Goal: Navigation & Orientation: Go to known website

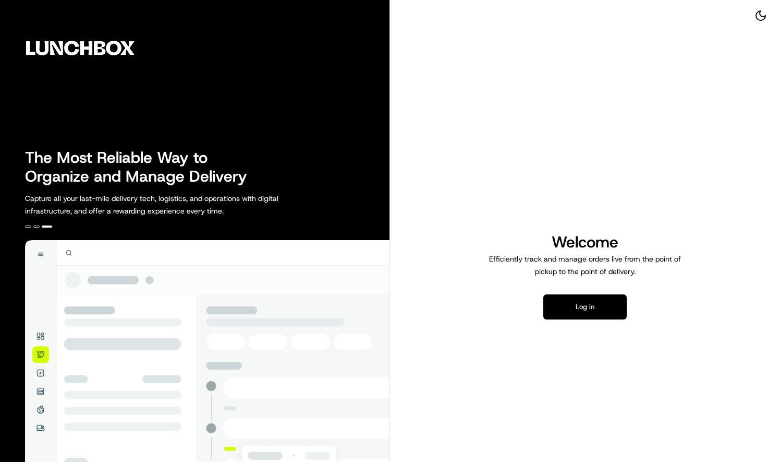
click at [604, 302] on button "Log in" at bounding box center [585, 306] width 83 height 25
